Goal: Information Seeking & Learning: Learn about a topic

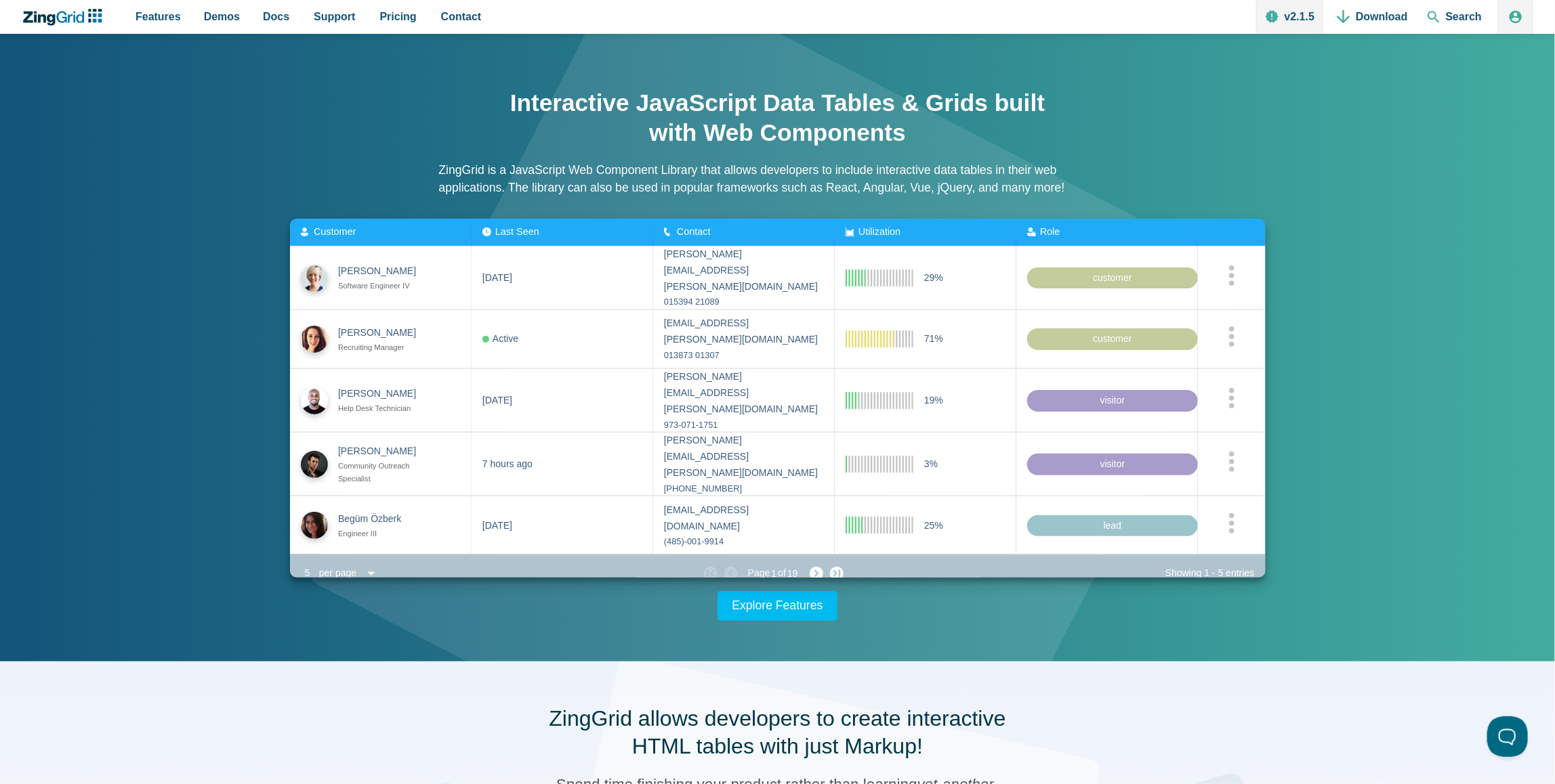
click at [1307, 13] on link "v2.1.5" at bounding box center [1289, 17] width 67 height 34
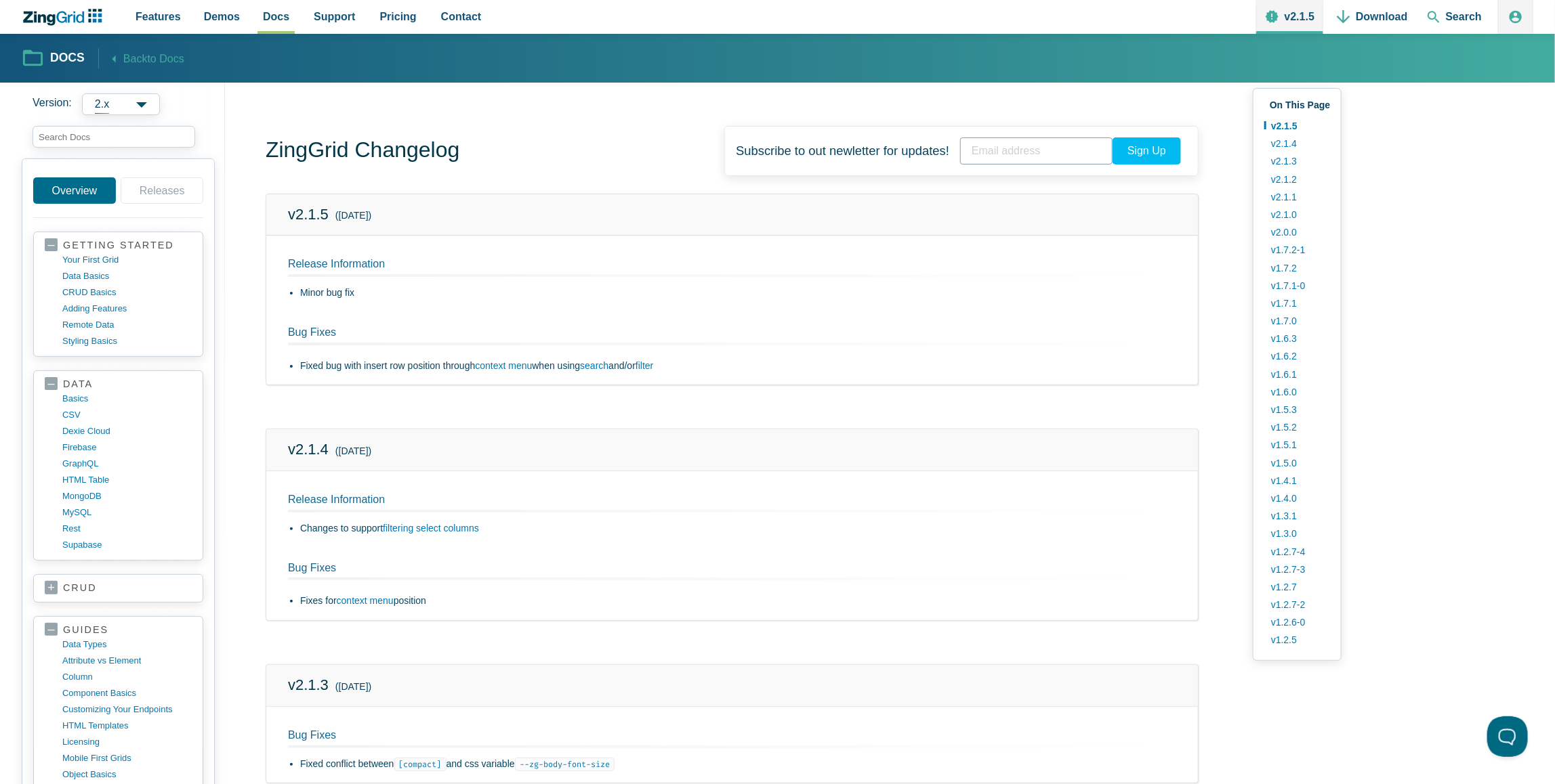
click at [168, 195] on link "Releases" at bounding box center [161, 190] width 83 height 26
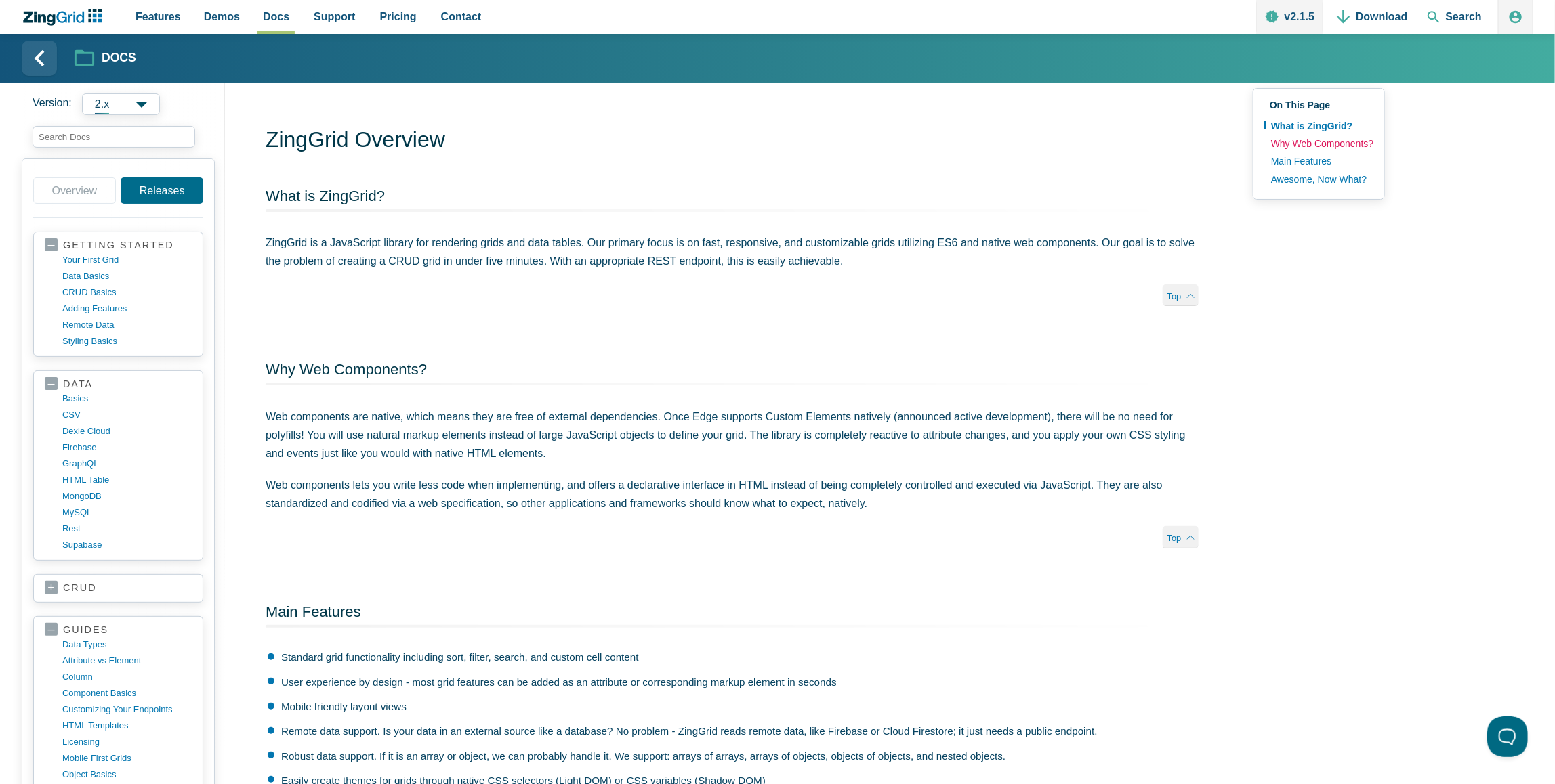
click at [1297, 138] on link "Why Web Components?" at bounding box center [1319, 143] width 109 height 17
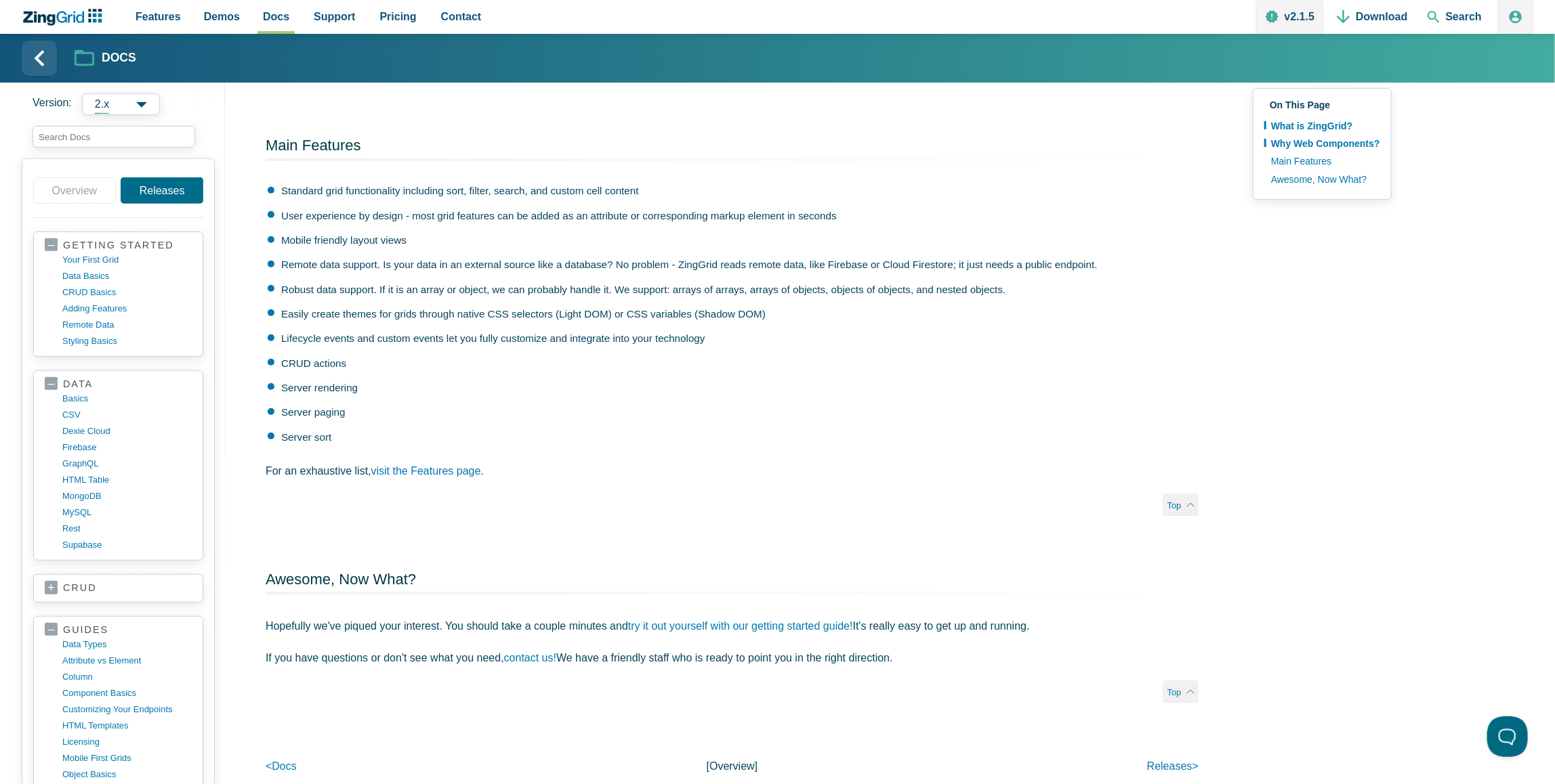
scroll to position [874, 0]
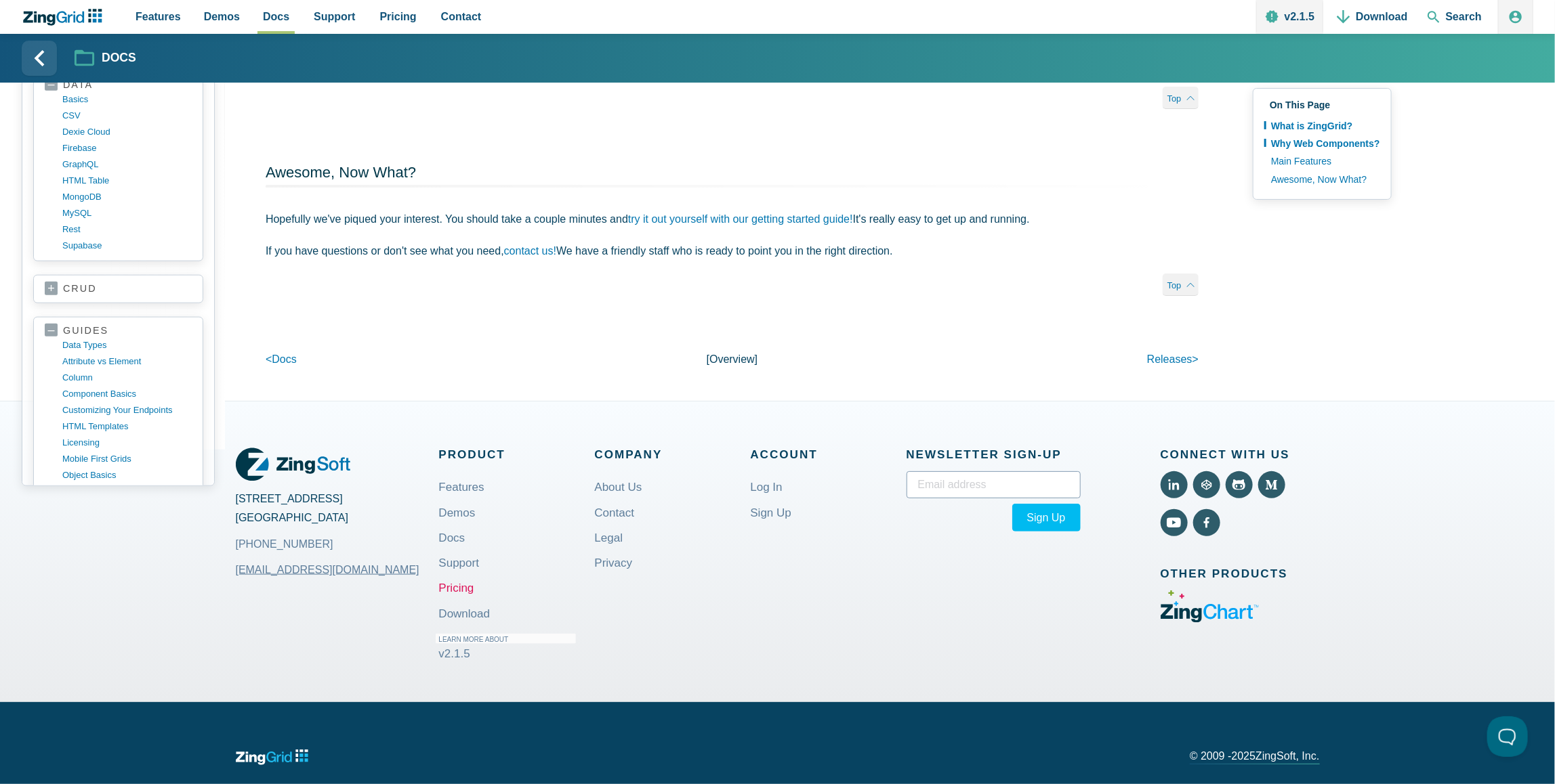
click at [456, 589] on link "Pricing" at bounding box center [456, 588] width 35 height 32
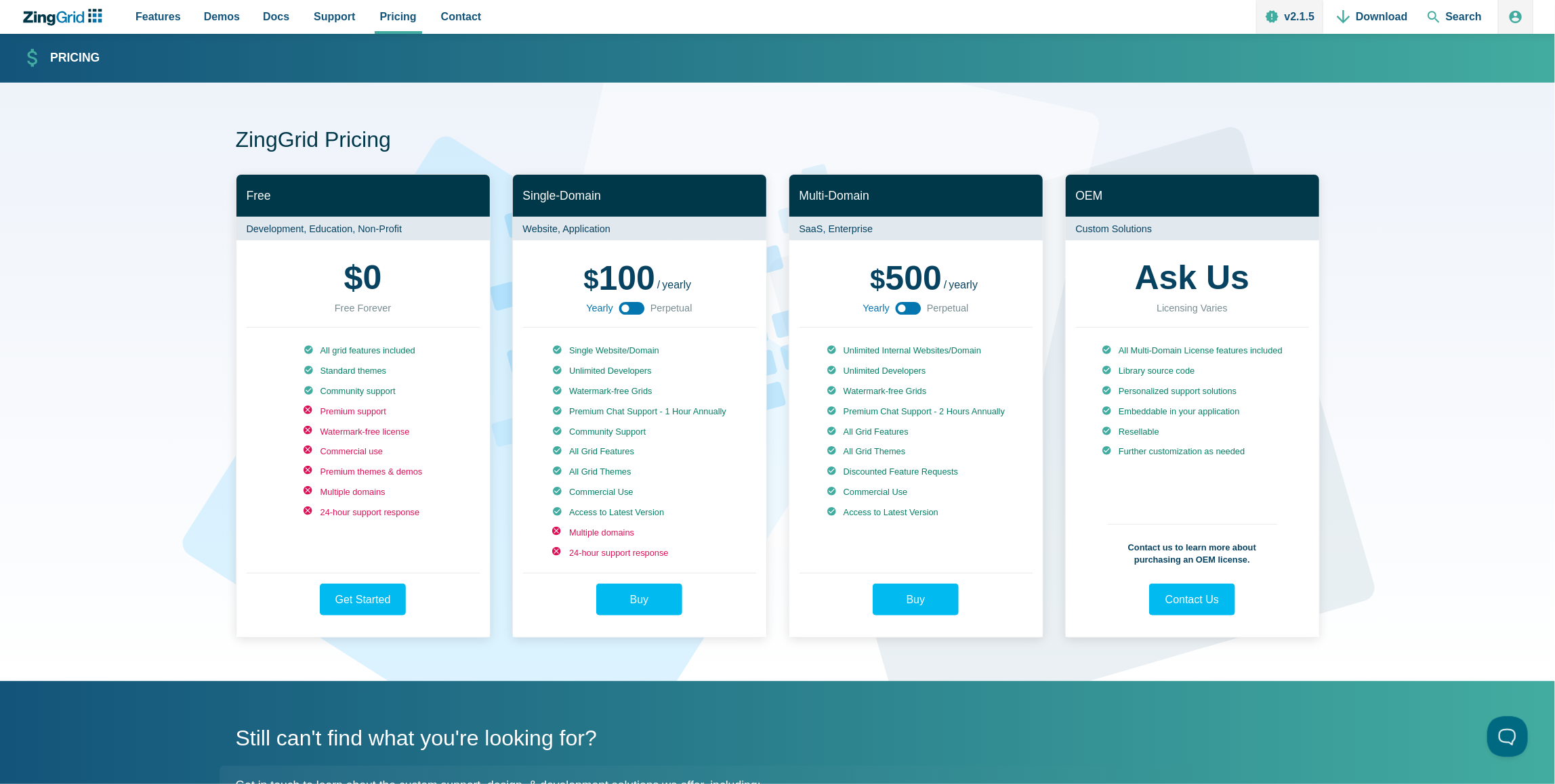
click at [905, 311] on use "App Content" at bounding box center [908, 309] width 26 height 13
click at [907, 308] on use "App Content" at bounding box center [908, 309] width 26 height 13
click at [215, 10] on span "Demos" at bounding box center [222, 17] width 36 height 18
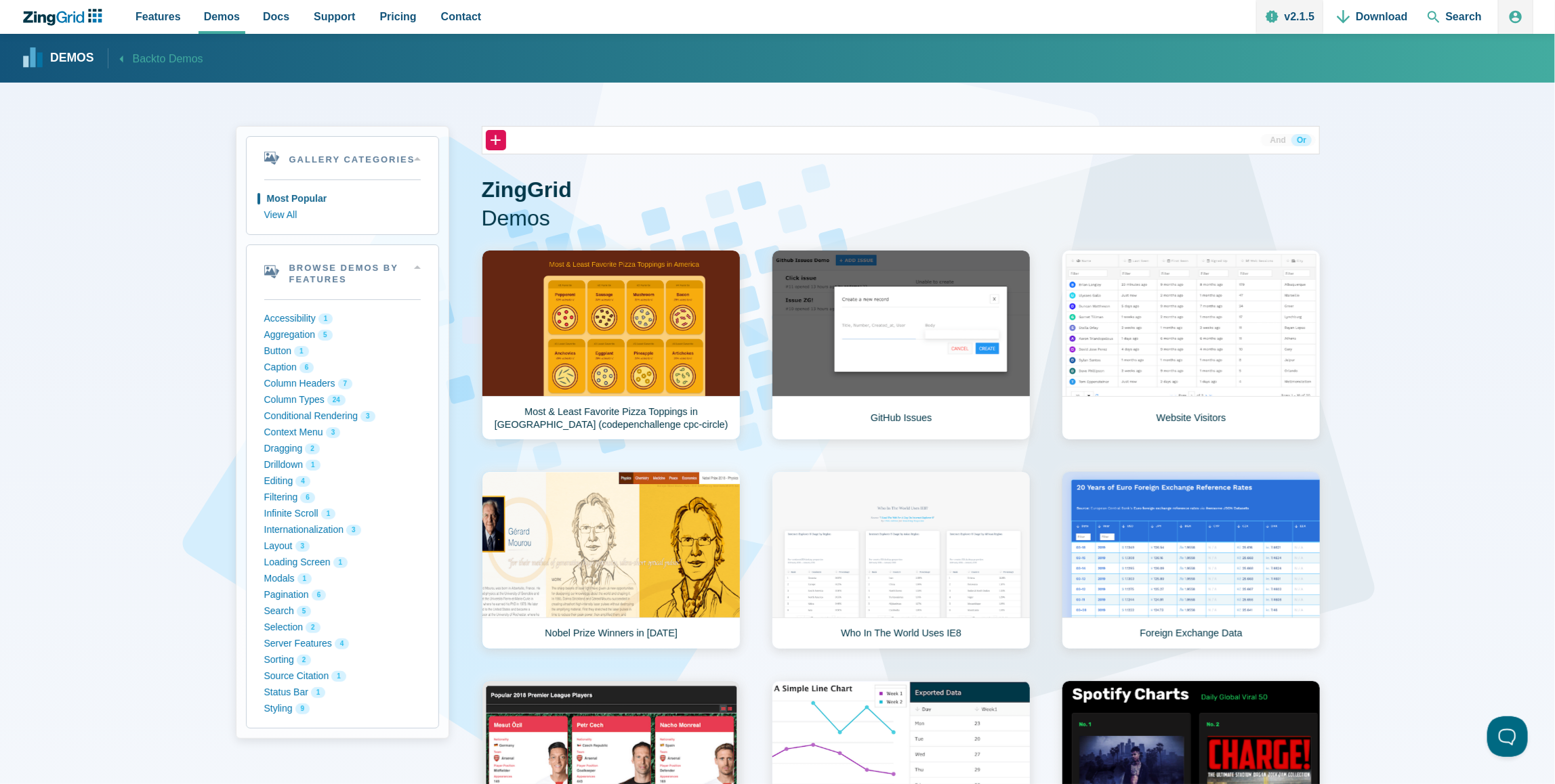
click at [171, 56] on span "to Demos" at bounding box center [179, 59] width 46 height 12
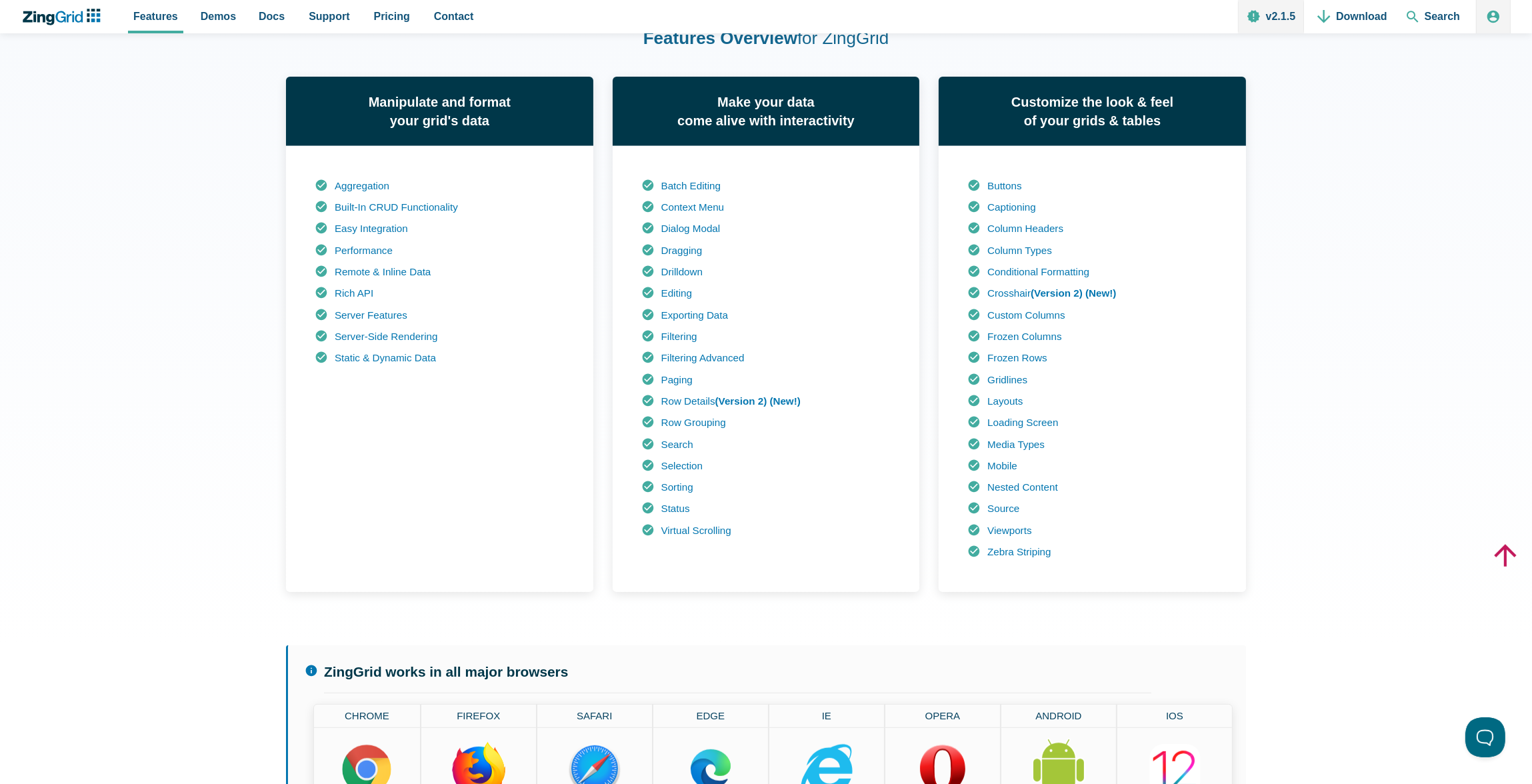
scroll to position [1080, 0]
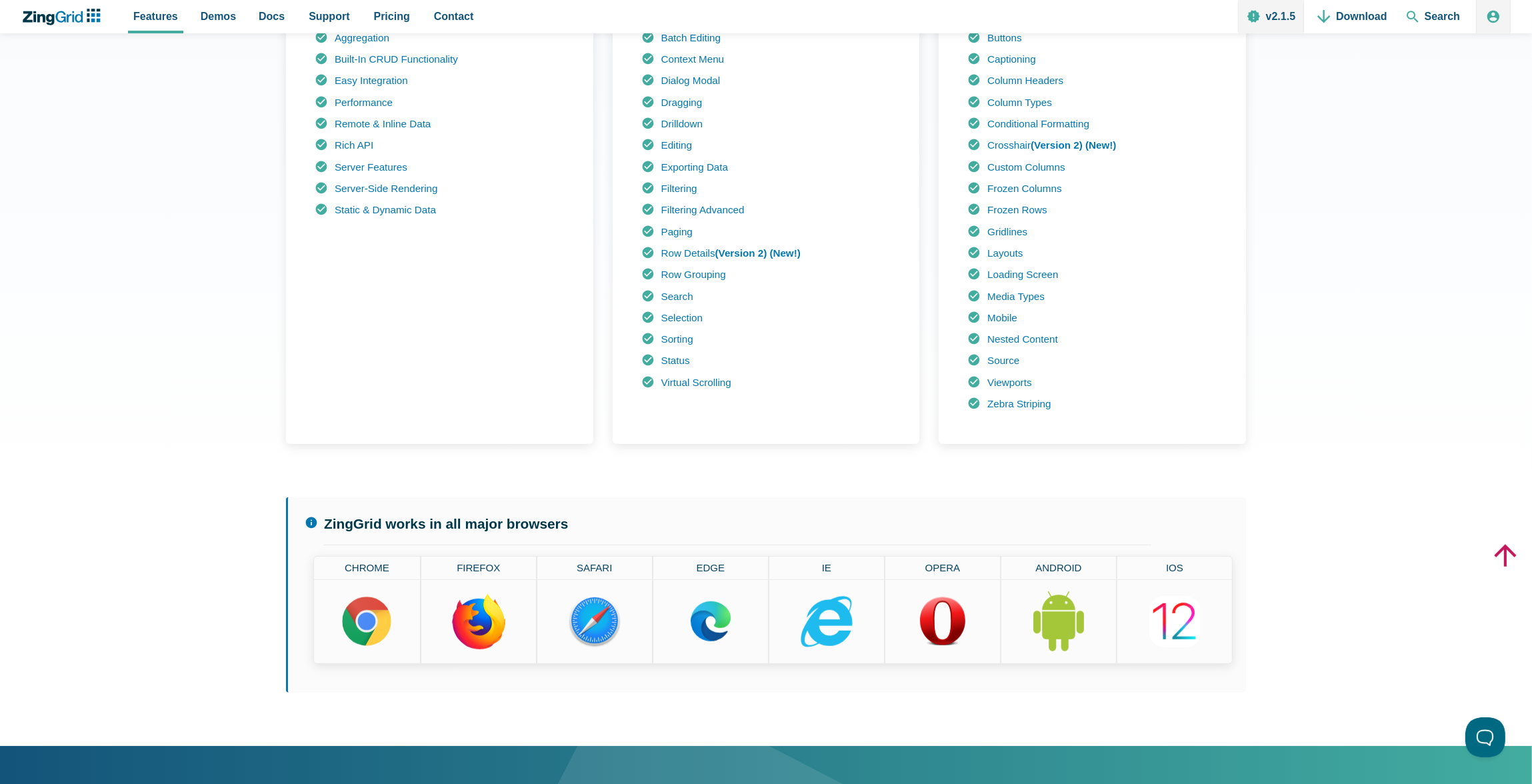
scroll to position [848, 0]
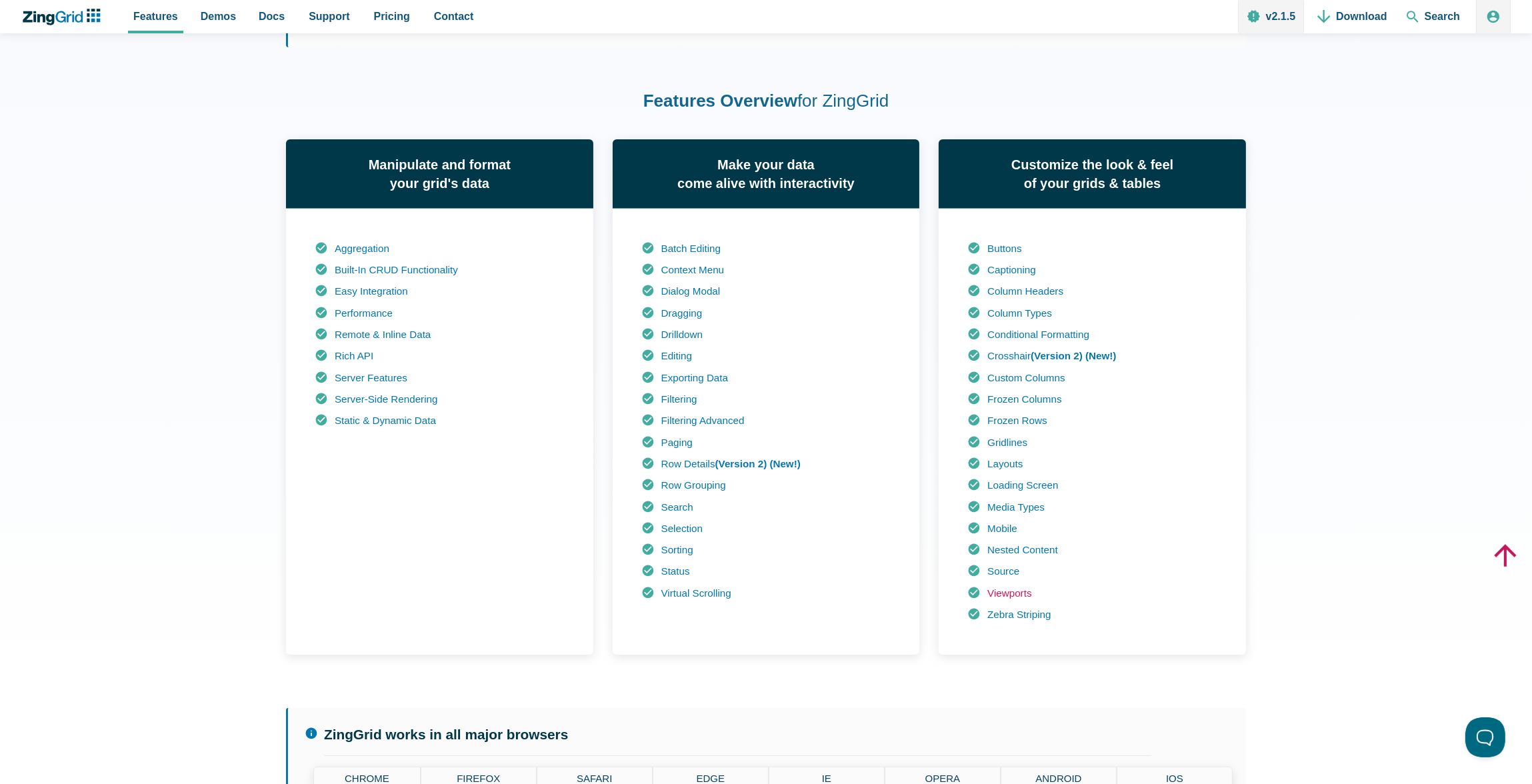
click at [1011, 592] on link "Viewports" at bounding box center [1009, 592] width 44 height 12
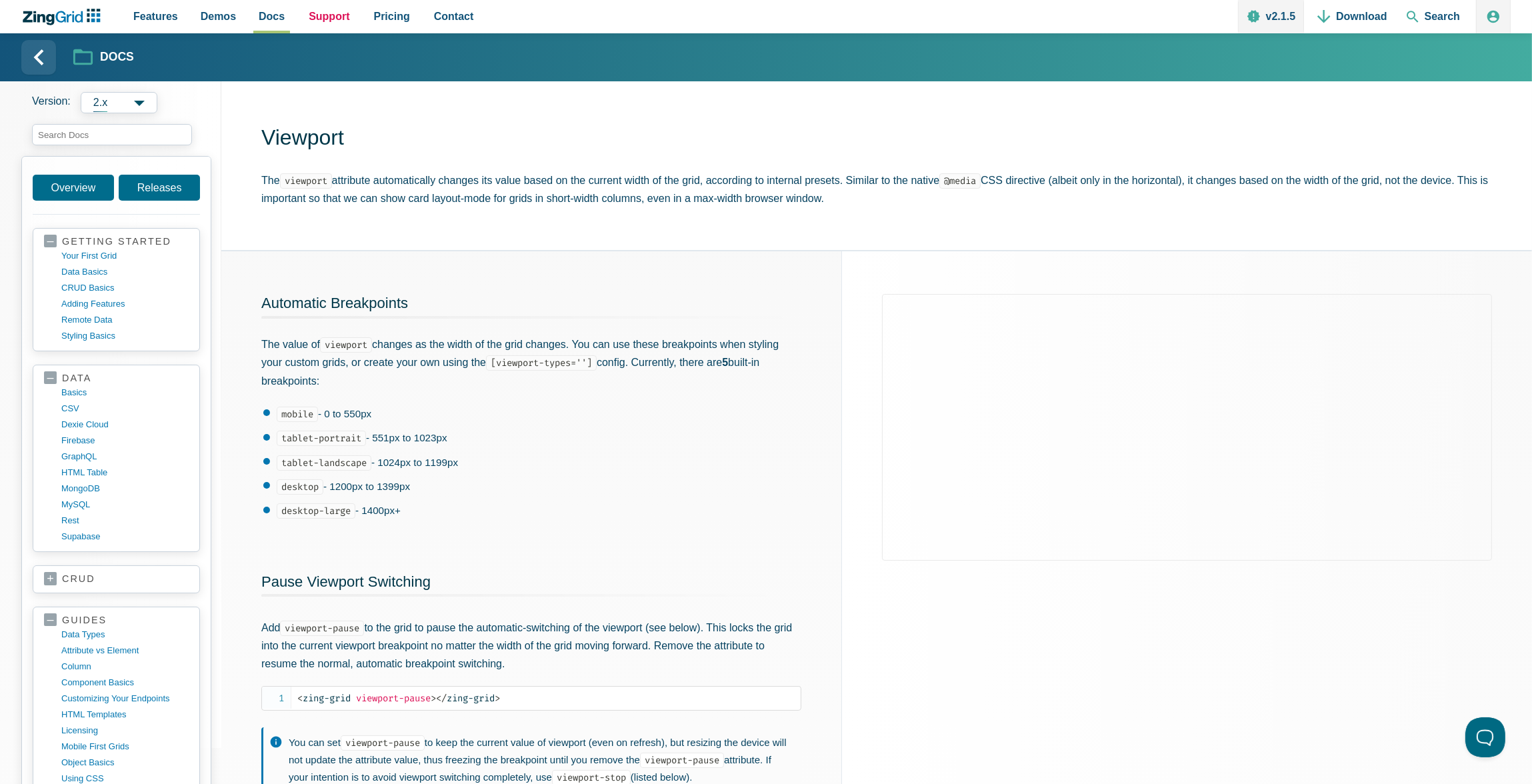
click at [311, 25] on span "Support" at bounding box center [328, 16] width 40 height 18
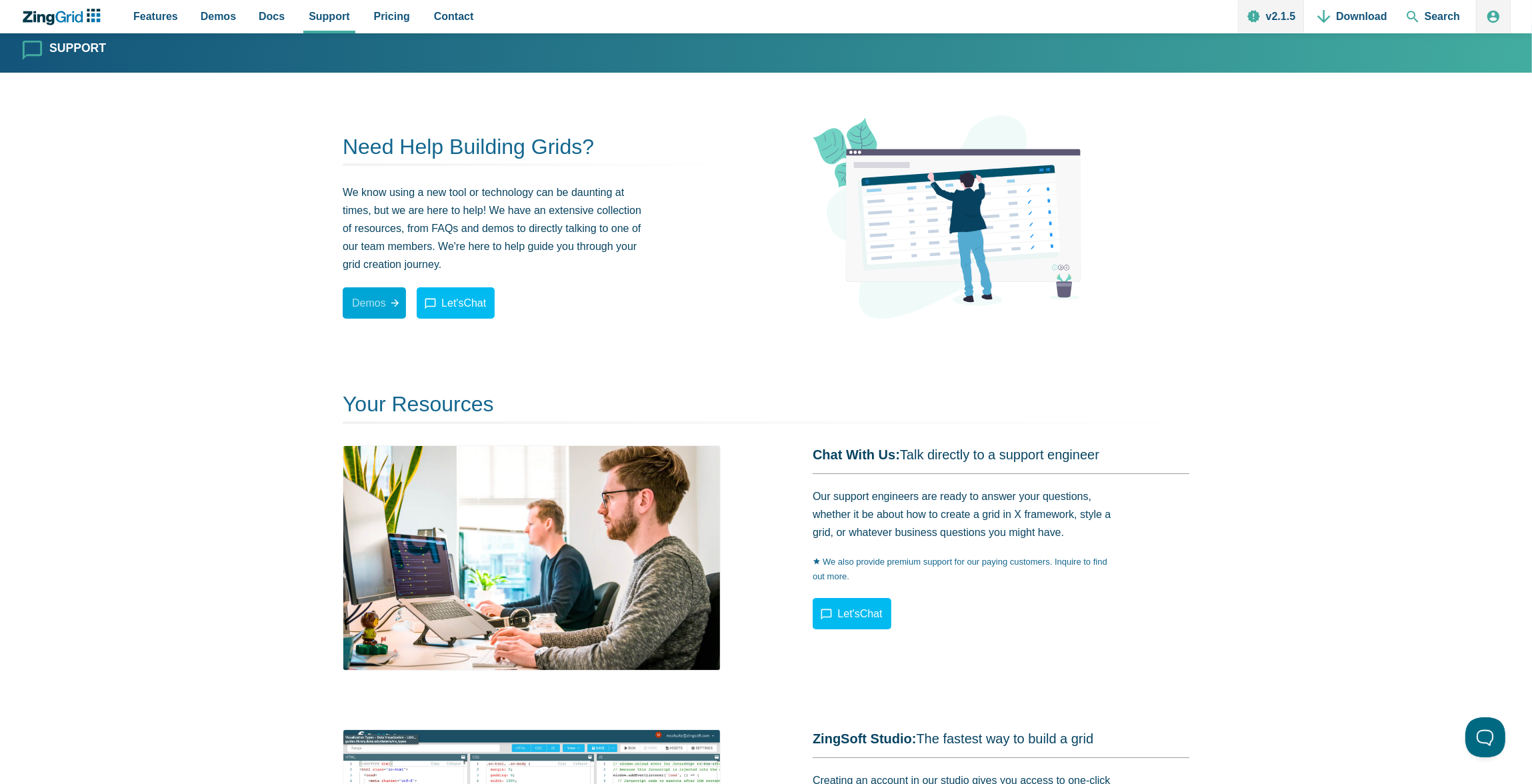
click at [356, 300] on link "Demos" at bounding box center [374, 303] width 64 height 31
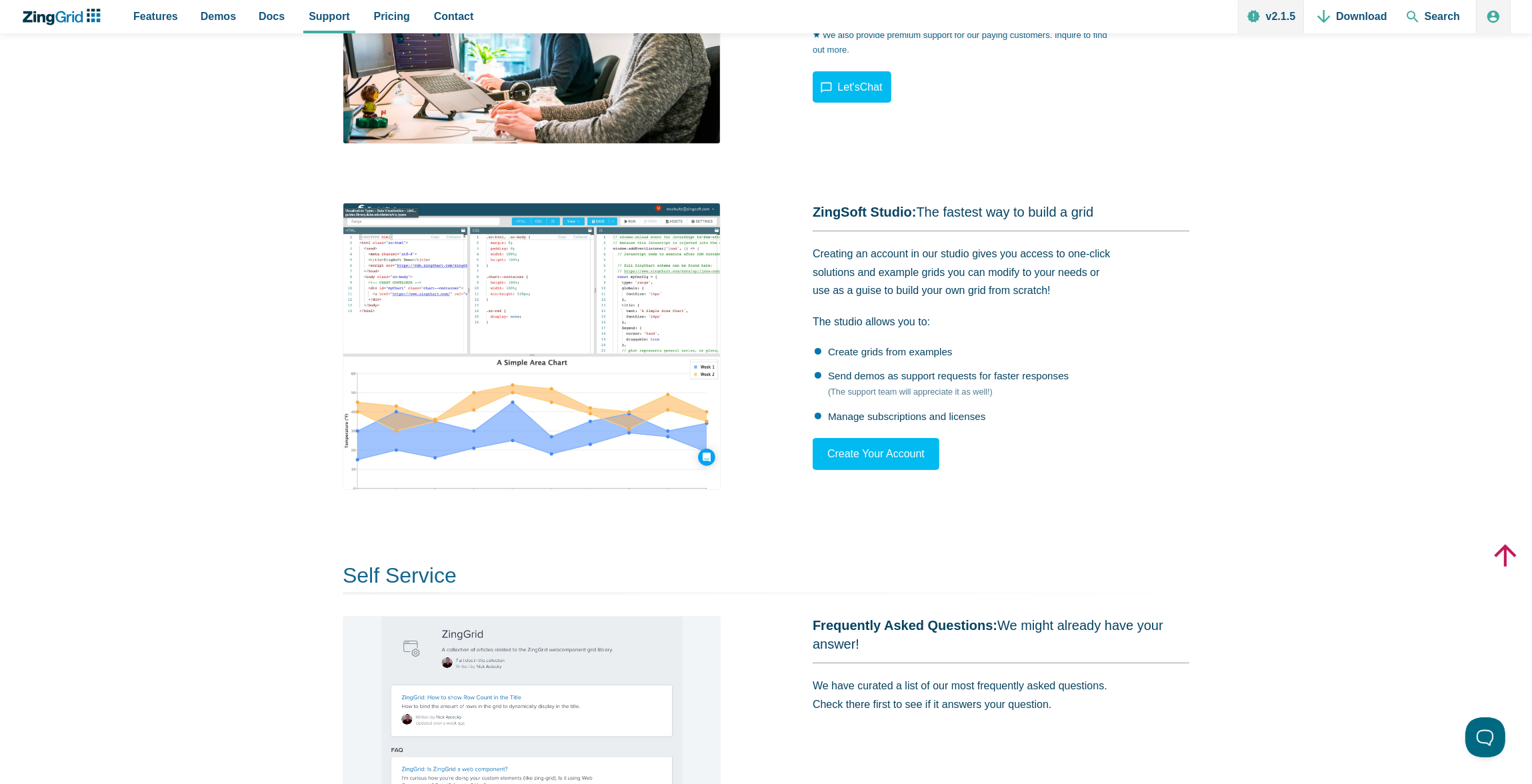
click at [558, 322] on img "App Content" at bounding box center [532, 345] width 378 height 287
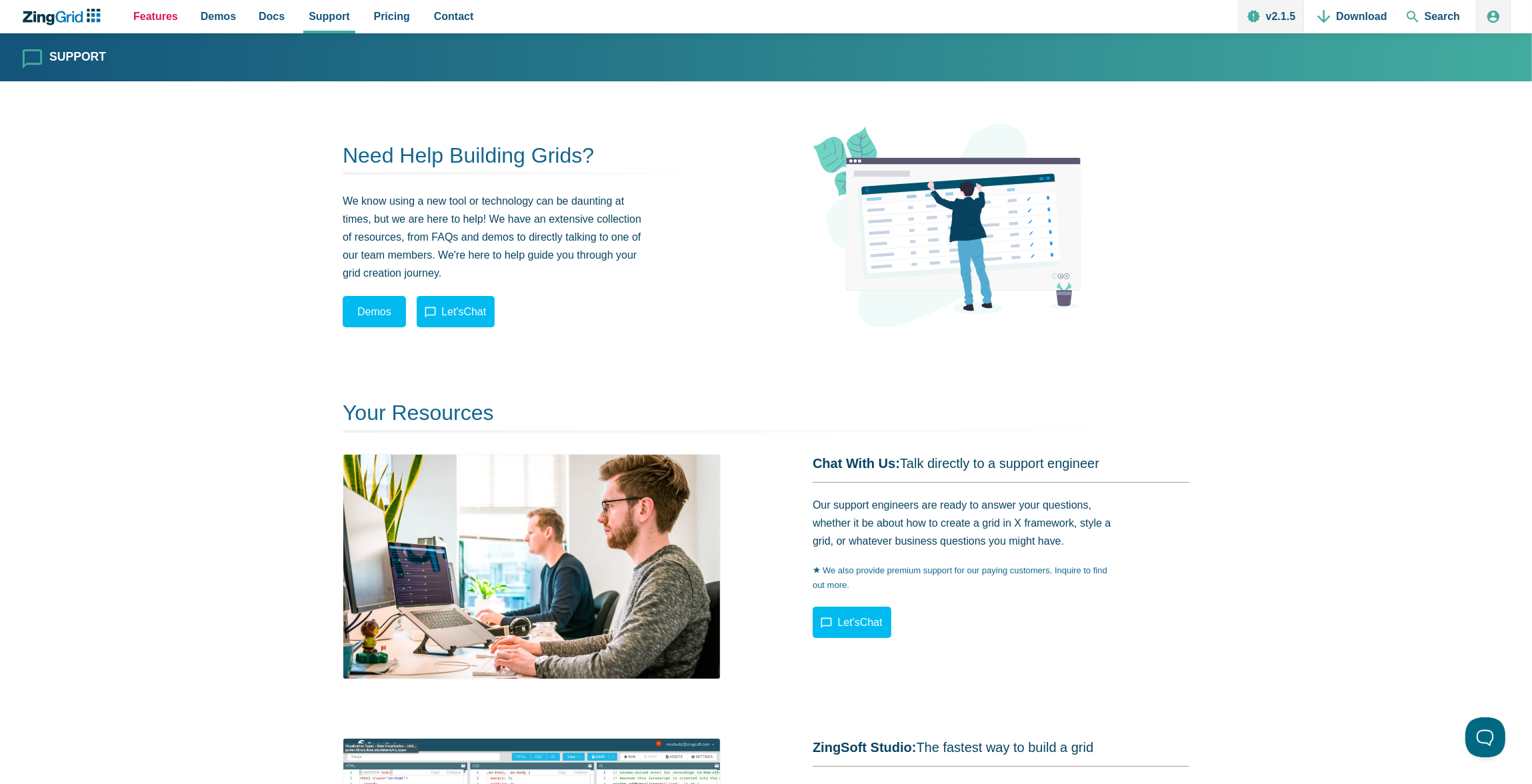
click at [144, 15] on span "Features" at bounding box center [155, 16] width 44 height 18
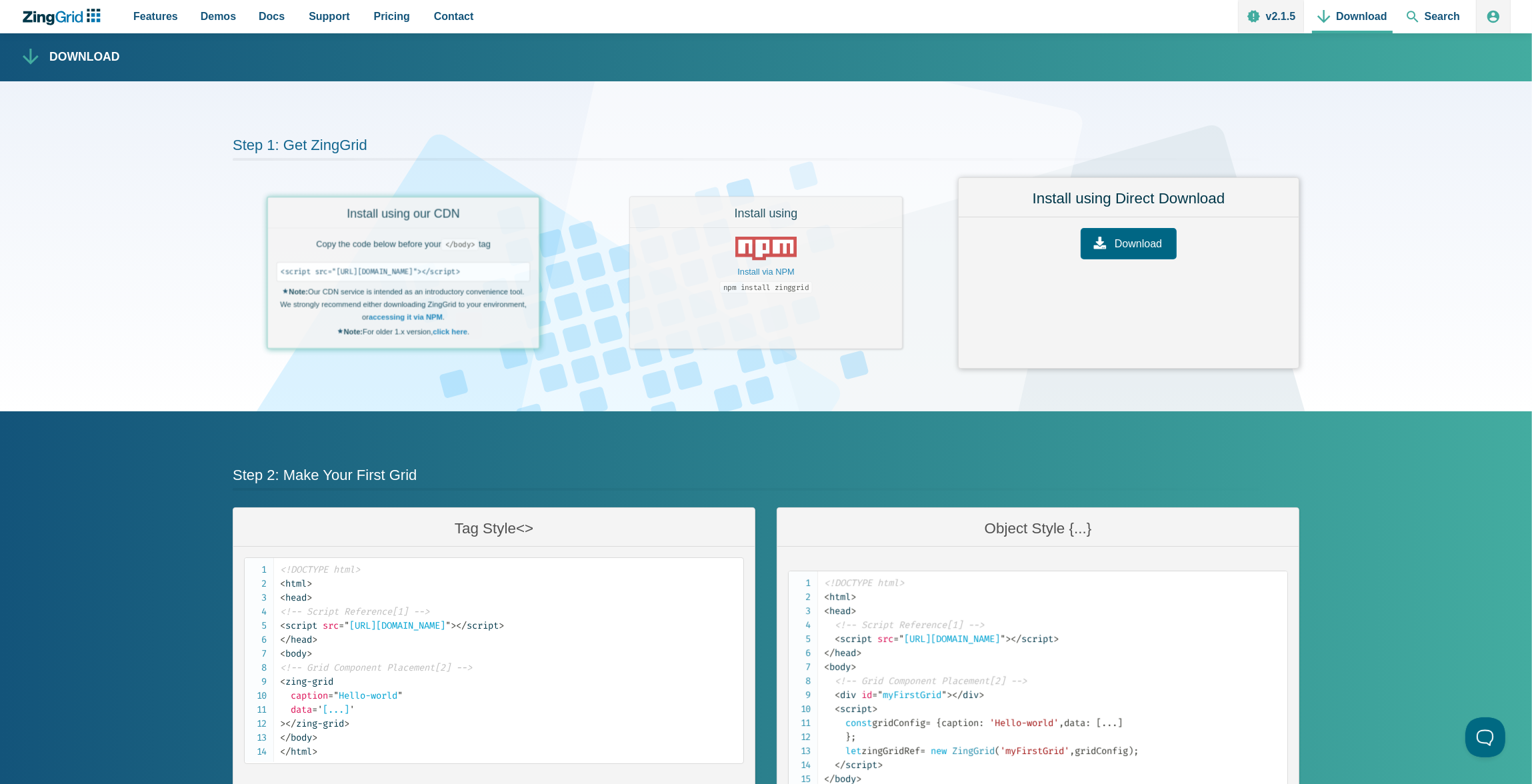
click at [1119, 243] on link "Download" at bounding box center [1128, 244] width 96 height 31
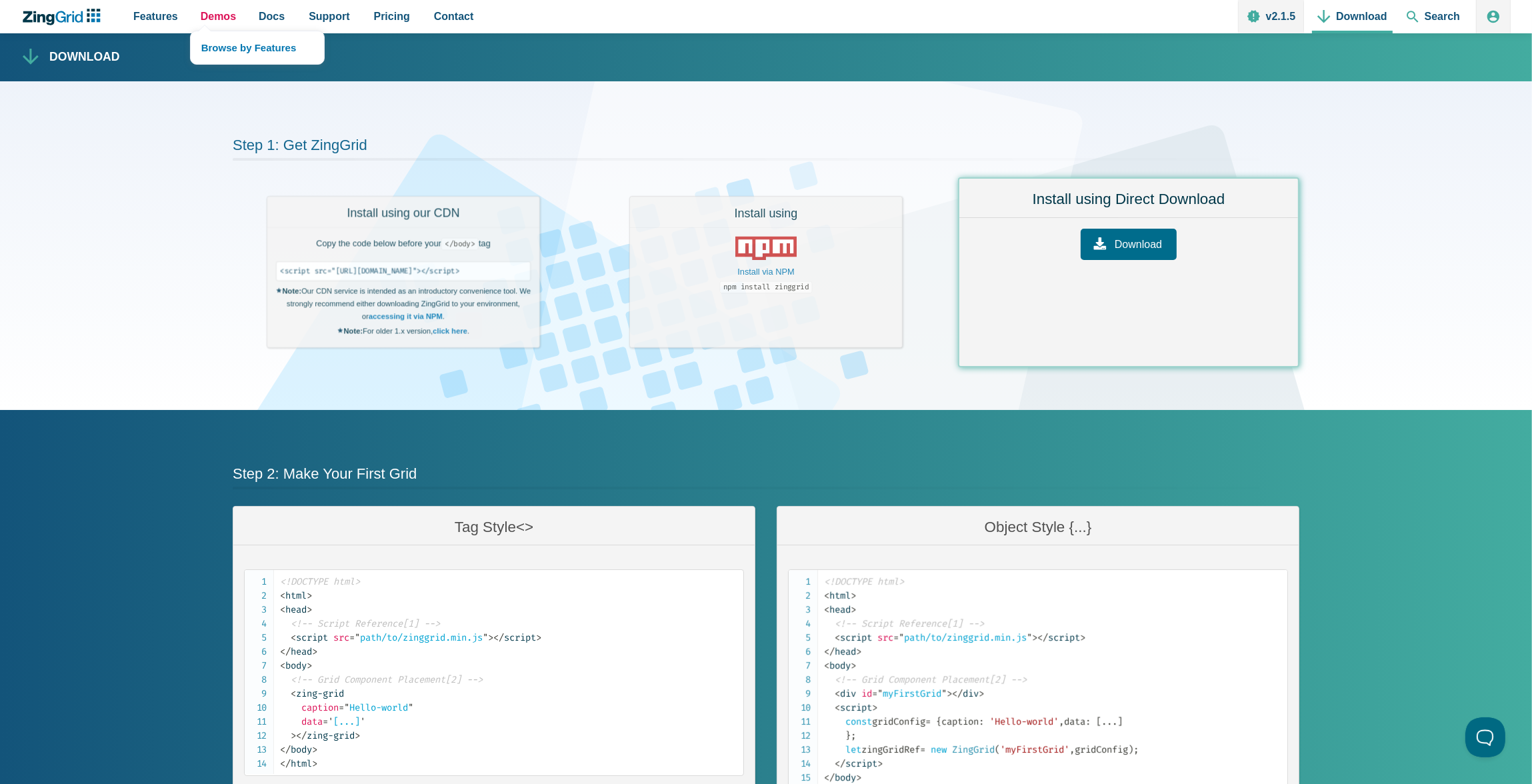
click at [216, 16] on span "Demos" at bounding box center [218, 16] width 36 height 18
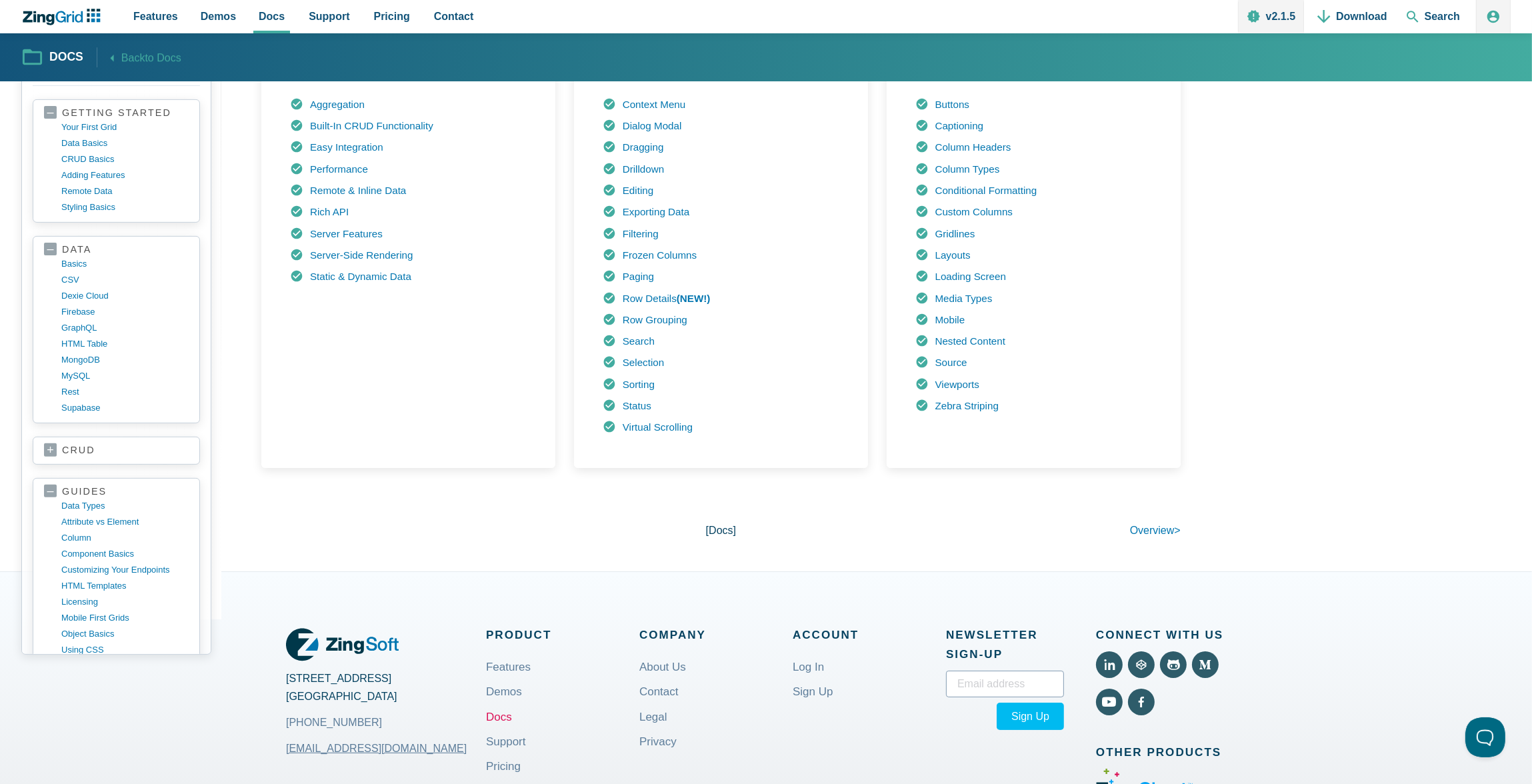
scroll to position [369, 0]
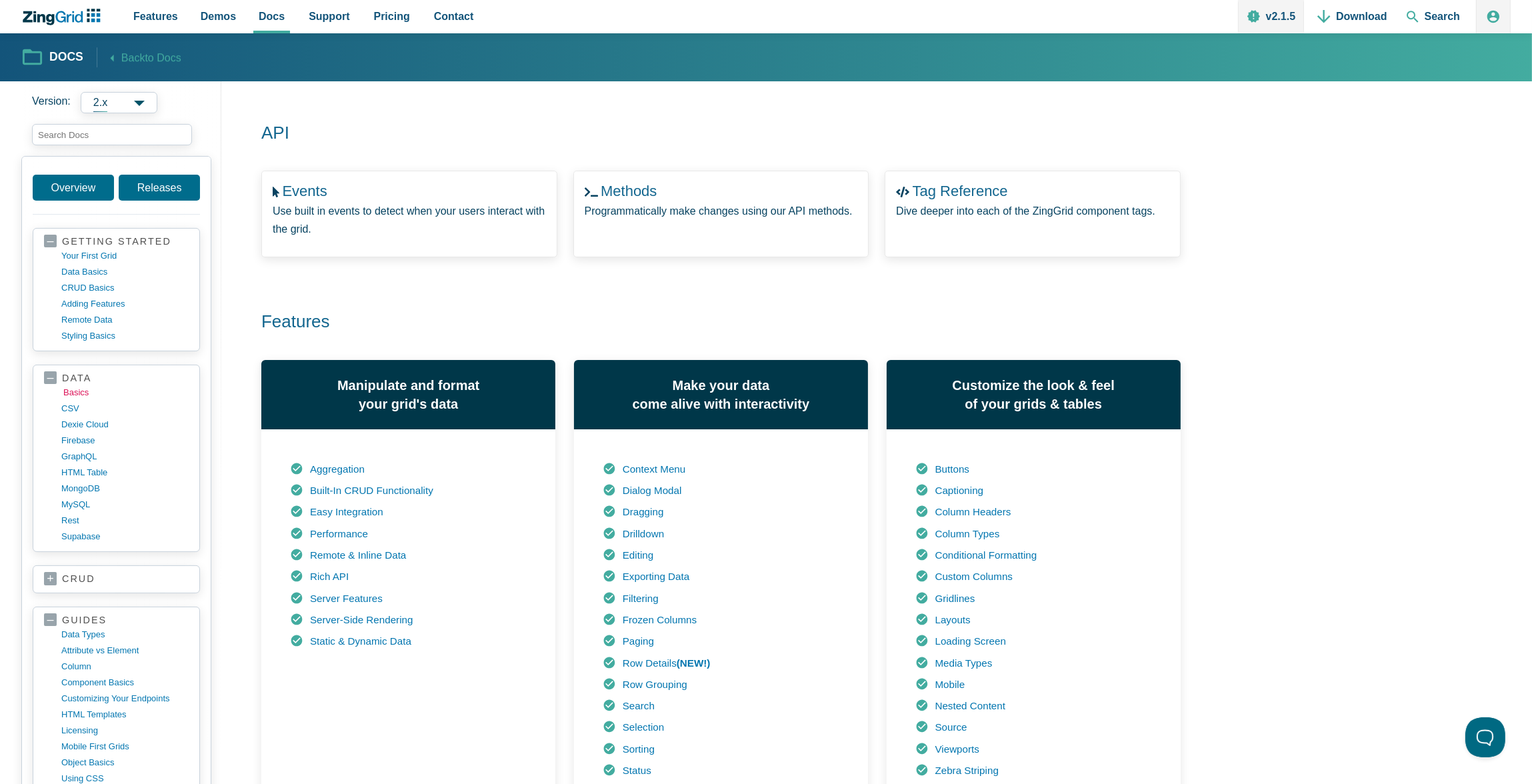
click at [72, 387] on link "basics" at bounding box center [127, 392] width 127 height 16
